Goal: Navigation & Orientation: Find specific page/section

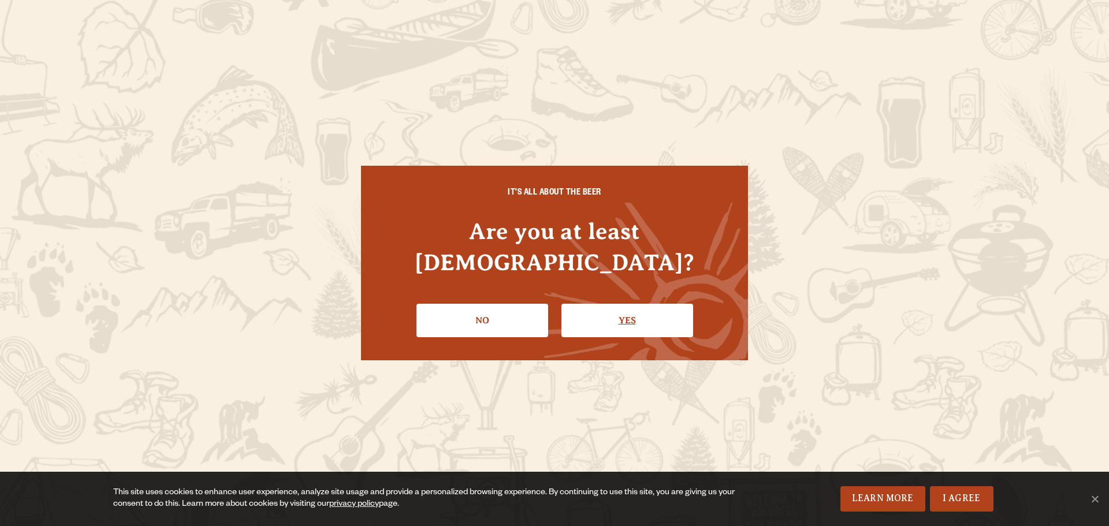
click at [607, 304] on link "Yes" at bounding box center [627, 320] width 132 height 33
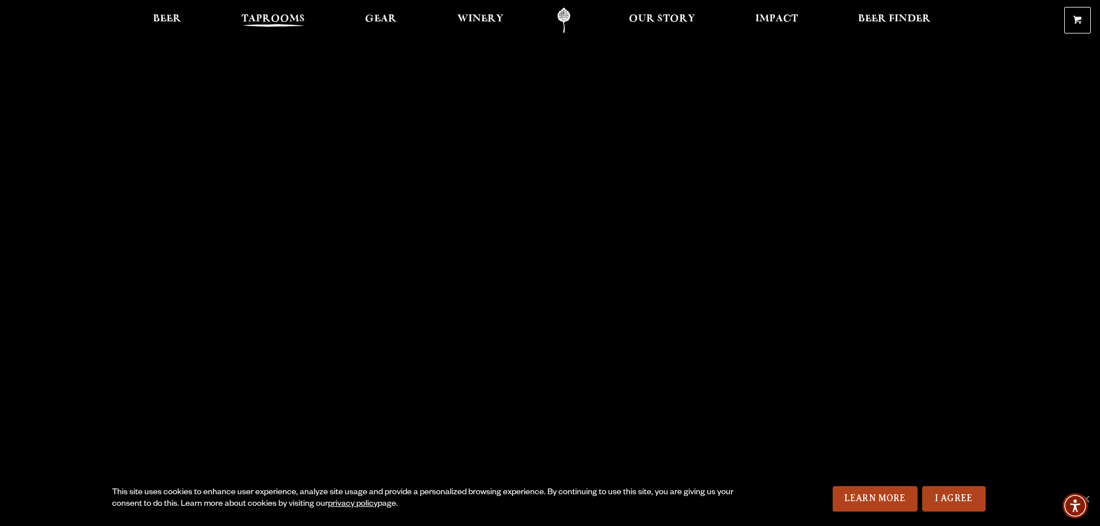
click at [268, 21] on span "Taprooms" at bounding box center [273, 18] width 64 height 9
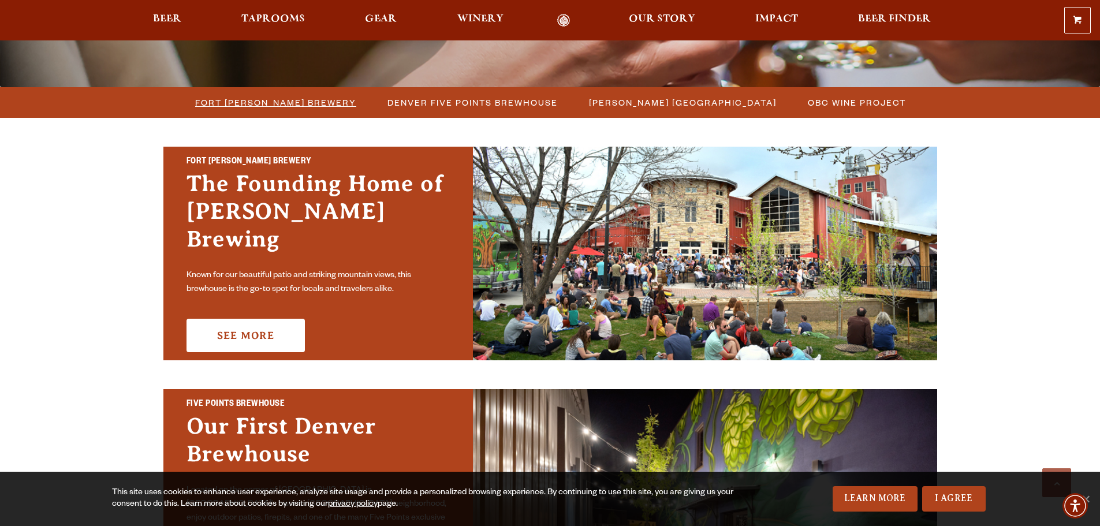
scroll to position [289, 0]
click at [312, 99] on span "Fort [PERSON_NAME] Brewery" at bounding box center [275, 102] width 161 height 17
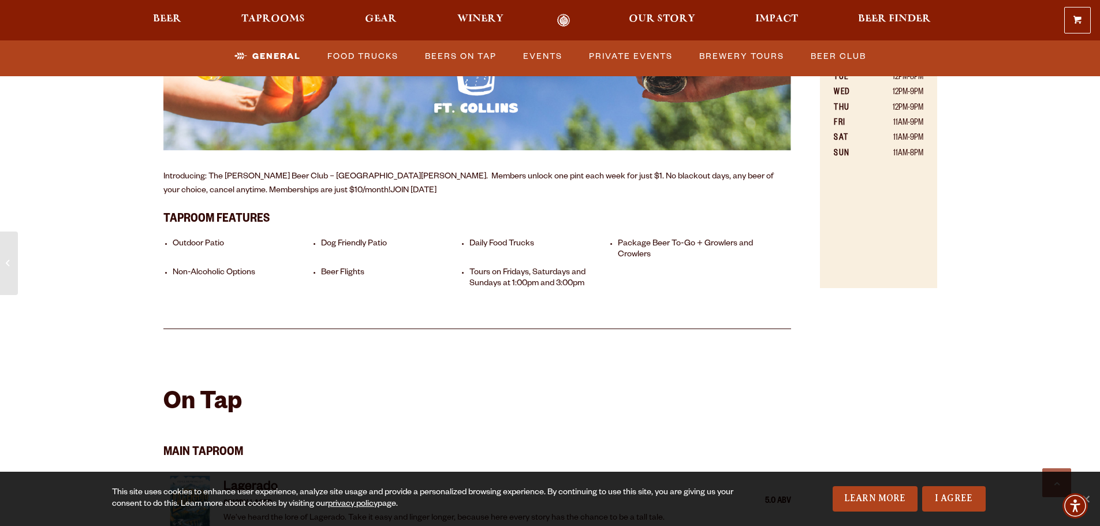
scroll to position [1040, 0]
